Goal: Find specific page/section: Find specific page/section

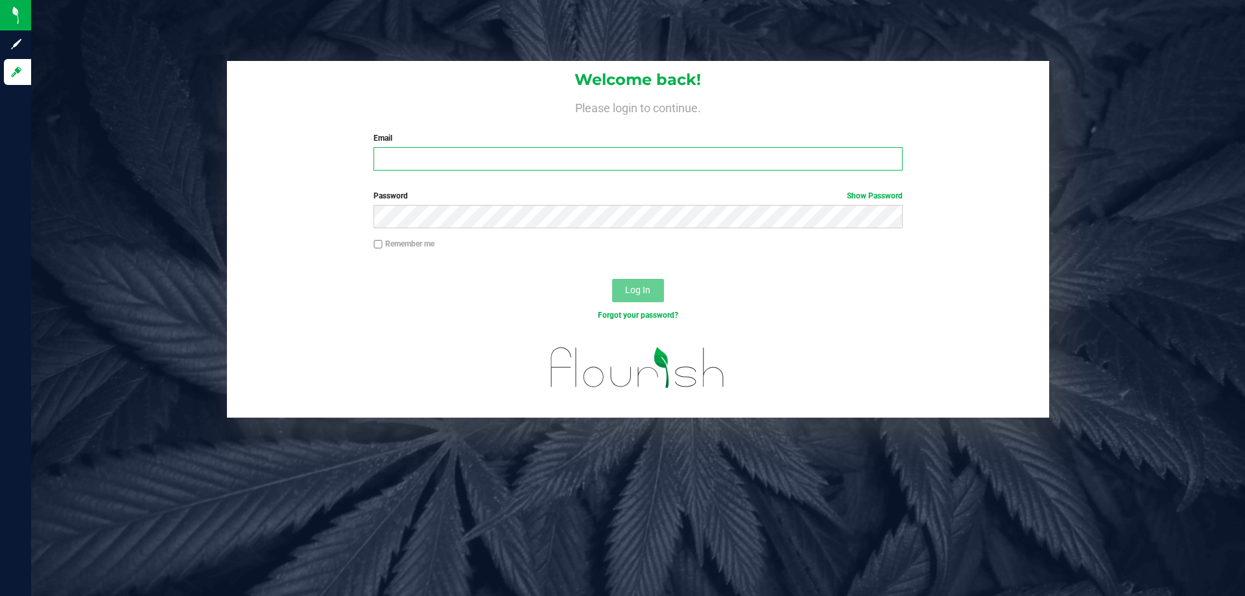
drag, startPoint x: 0, startPoint y: 0, endPoint x: 485, endPoint y: 150, distance: 507.7
click at [485, 150] on input "Email" at bounding box center [637, 158] width 528 height 23
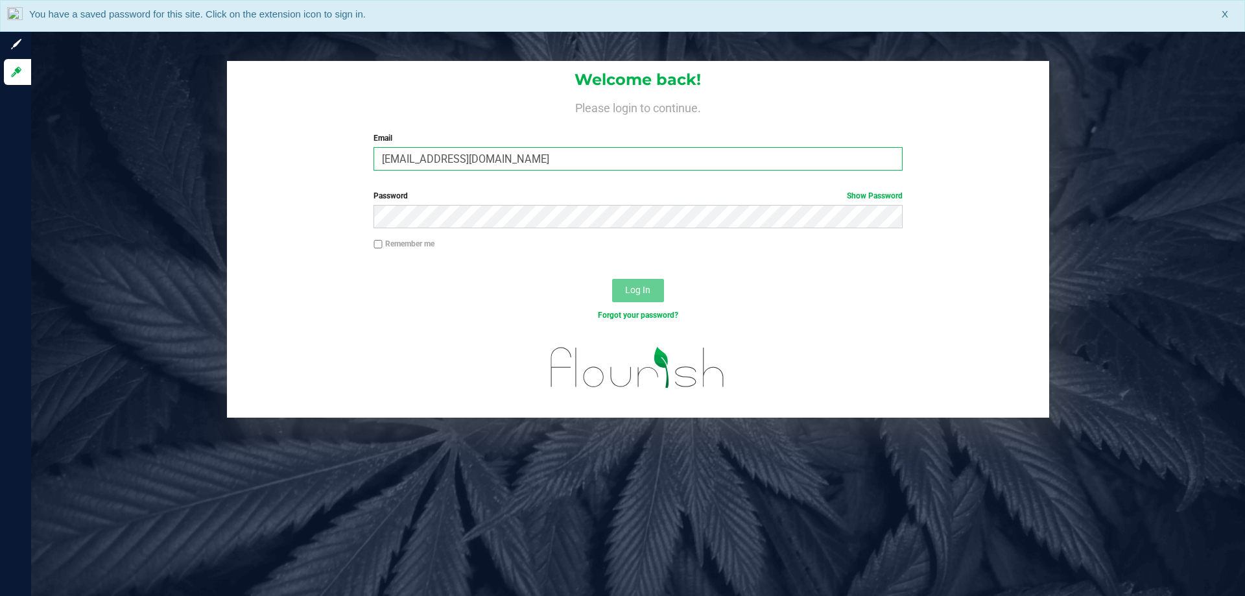
type input "[EMAIL_ADDRESS][DOMAIN_NAME]"
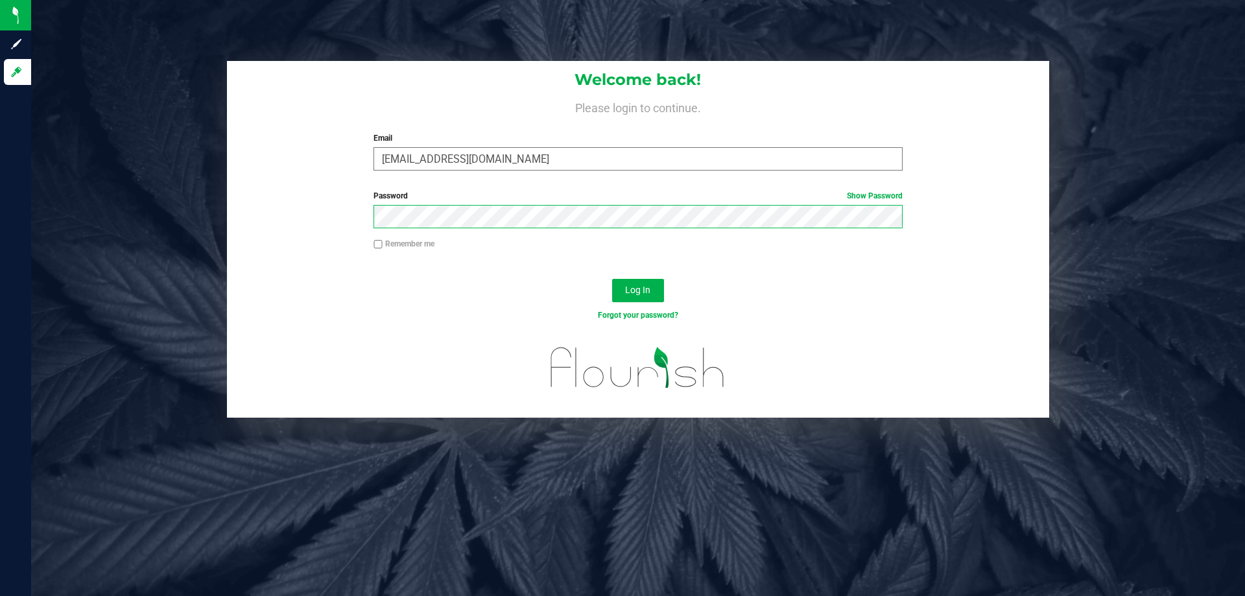
click at [612, 279] on button "Log In" at bounding box center [638, 290] width 52 height 23
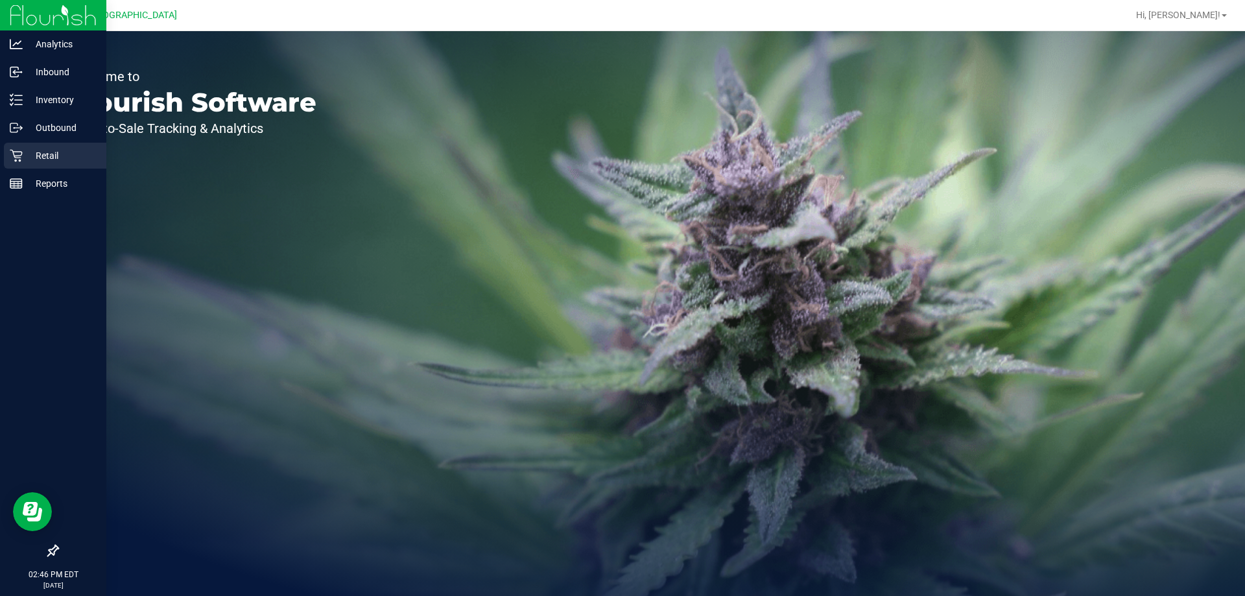
click at [23, 163] on div "Retail" at bounding box center [55, 156] width 102 height 26
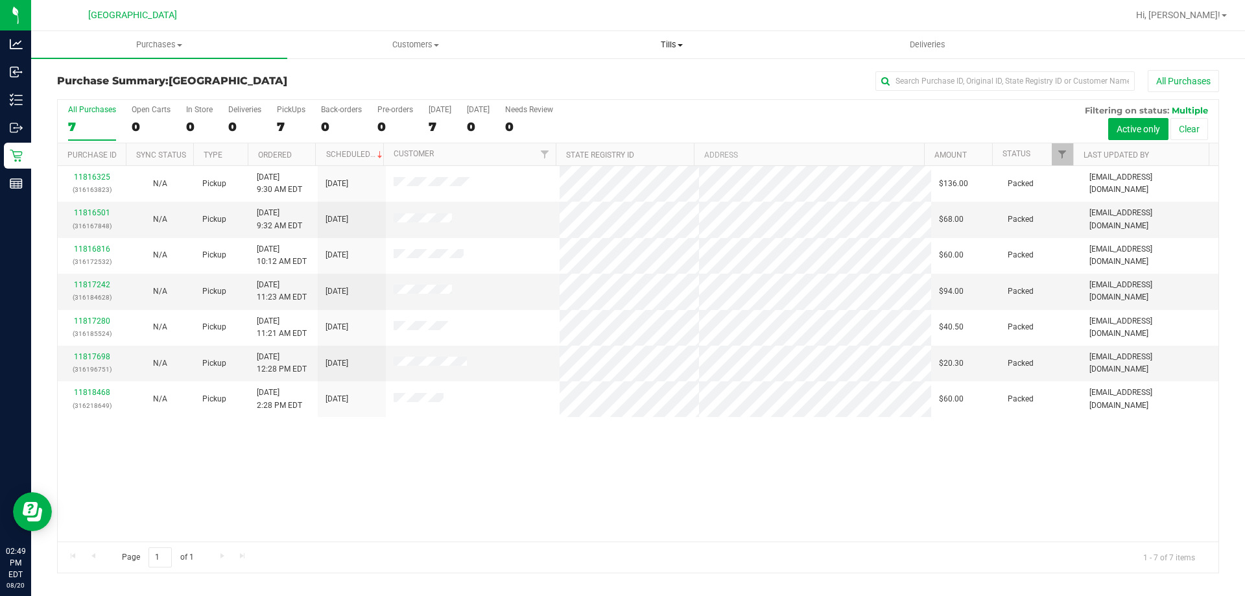
click at [677, 41] on span "Tills" at bounding box center [671, 45] width 255 height 12
click at [648, 84] on li "Manage tills" at bounding box center [671, 79] width 256 height 16
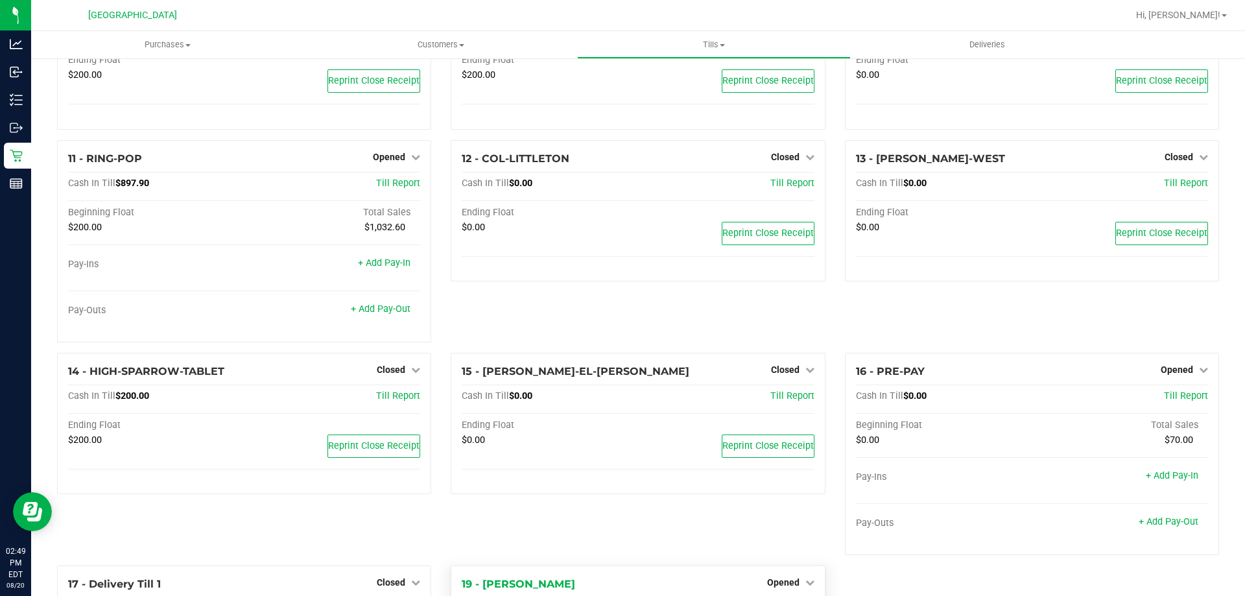
scroll to position [651, 0]
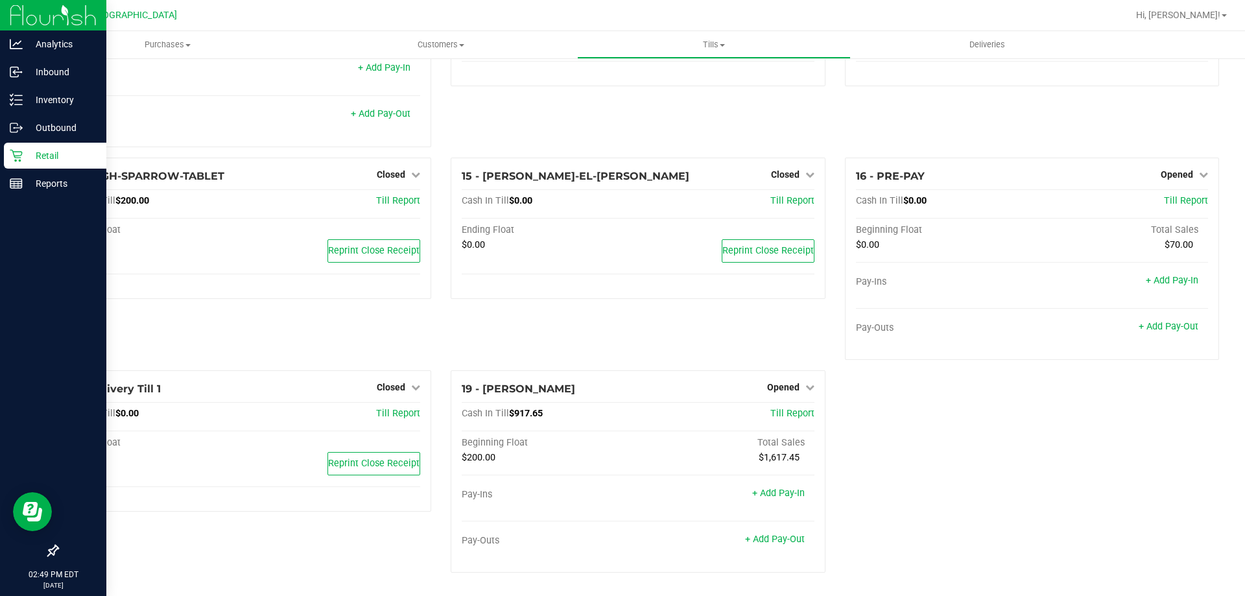
click at [43, 150] on p "Retail" at bounding box center [62, 156] width 78 height 16
